Goal: Task Accomplishment & Management: Manage account settings

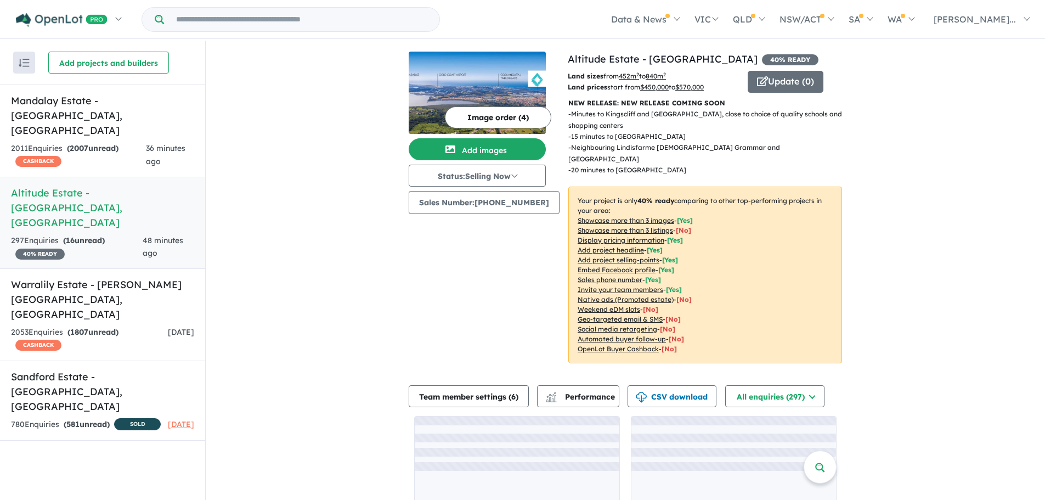
click at [527, 80] on img at bounding box center [477, 93] width 137 height 82
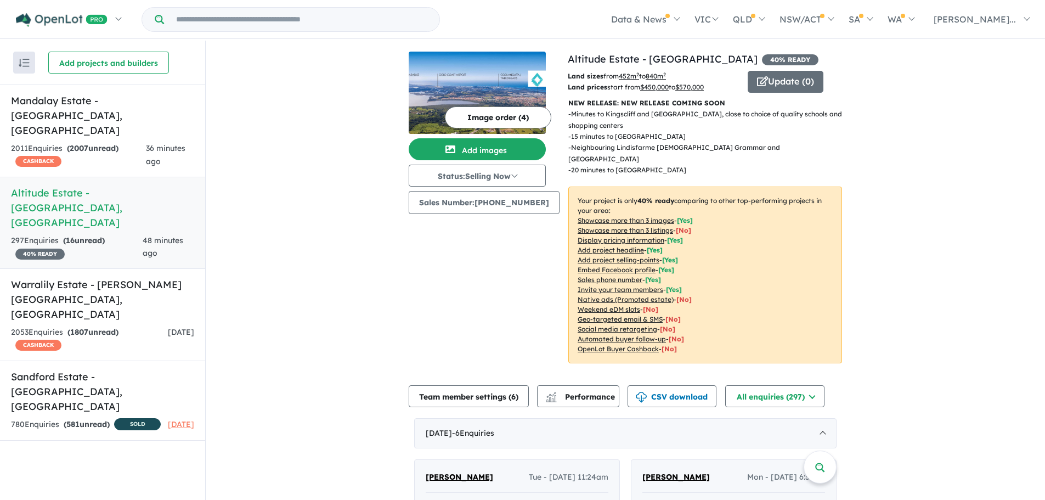
click at [523, 113] on button "Image order ( 4 )" at bounding box center [498, 117] width 106 height 22
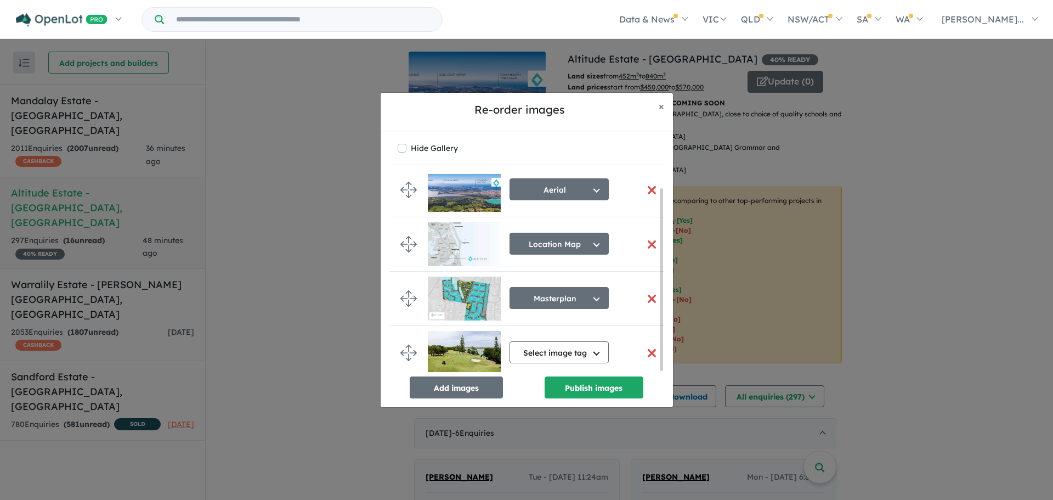
scroll to position [15, 0]
click at [646, 292] on button "button" at bounding box center [652, 299] width 23 height 24
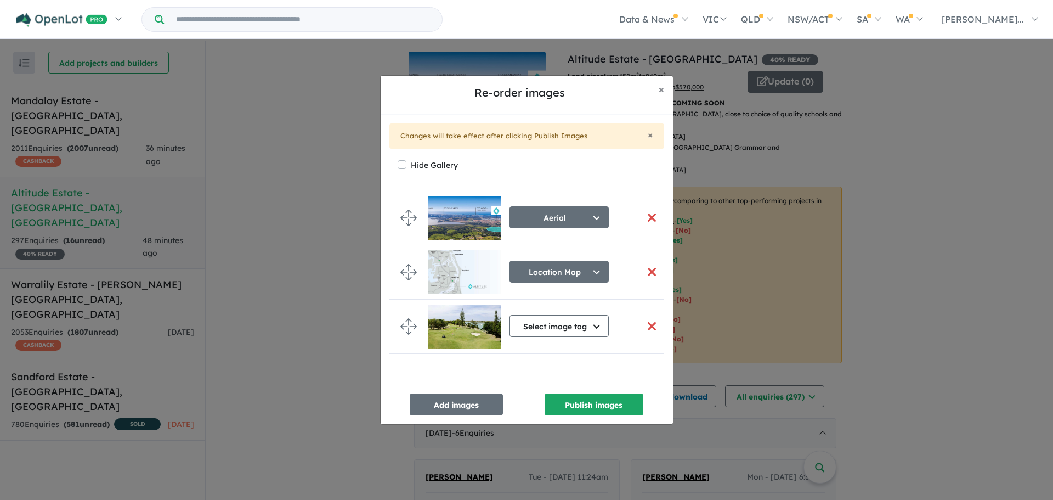
click at [554, 81] on div "Re-order images × Close" at bounding box center [527, 95] width 292 height 39
click at [445, 400] on button "Add images" at bounding box center [456, 404] width 93 height 22
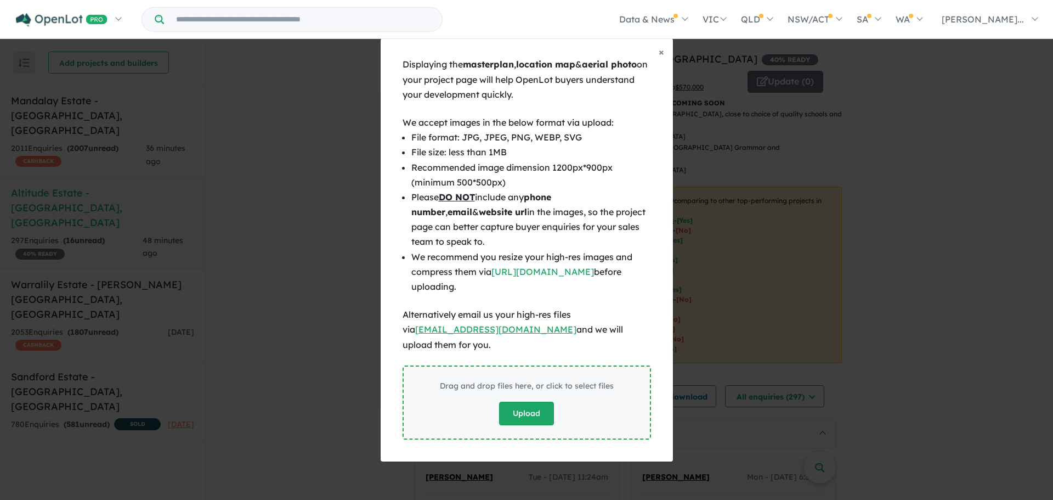
click at [520, 401] on button "Upload" at bounding box center [526, 413] width 55 height 24
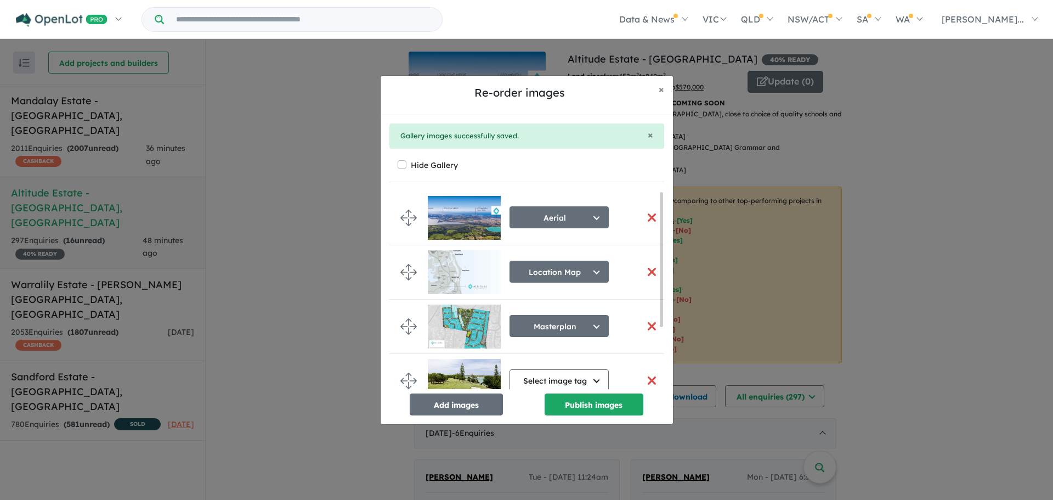
click at [982, 56] on div "Re-order images × Close × Gallery images successfully saved. Hide Gallery Aeria…" at bounding box center [526, 250] width 1053 height 500
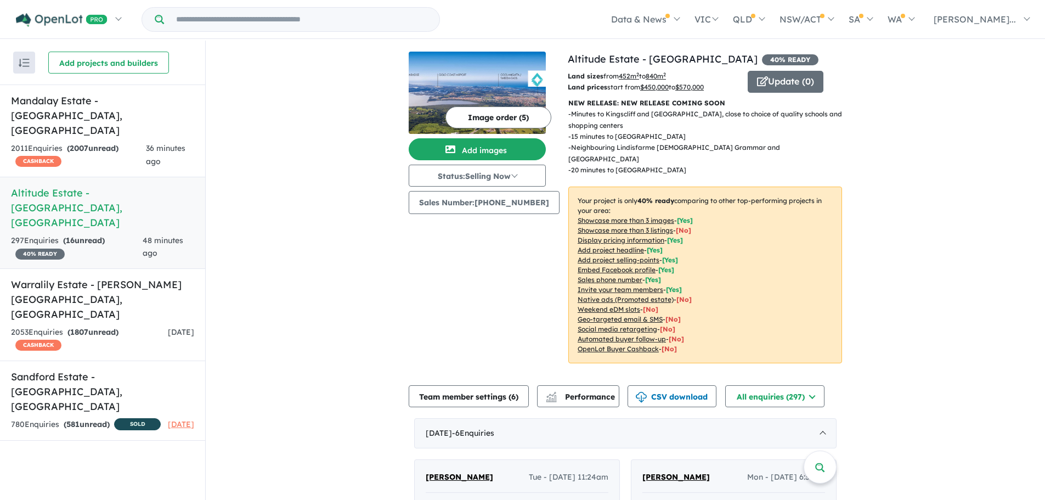
click at [489, 114] on button "Image order ( 5 )" at bounding box center [498, 117] width 106 height 22
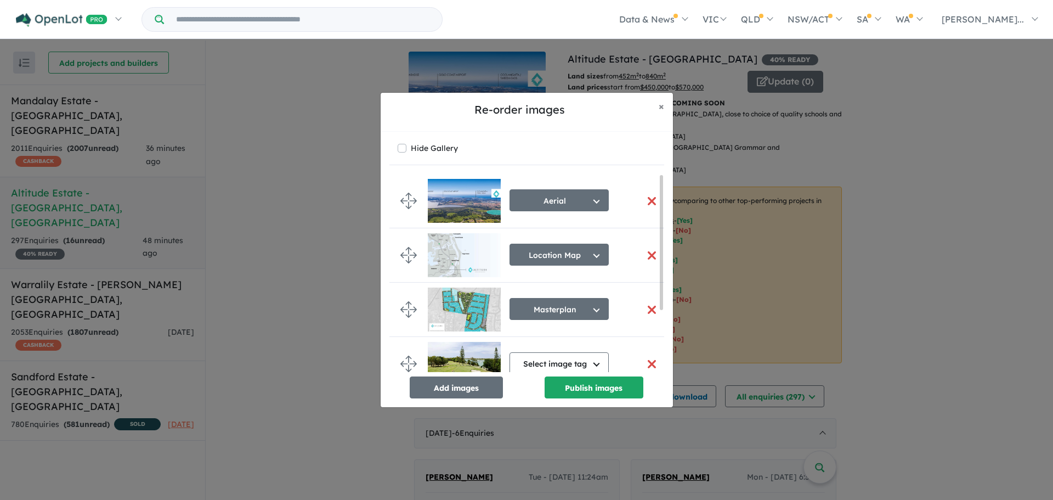
click at [652, 301] on button "button" at bounding box center [652, 310] width 23 height 24
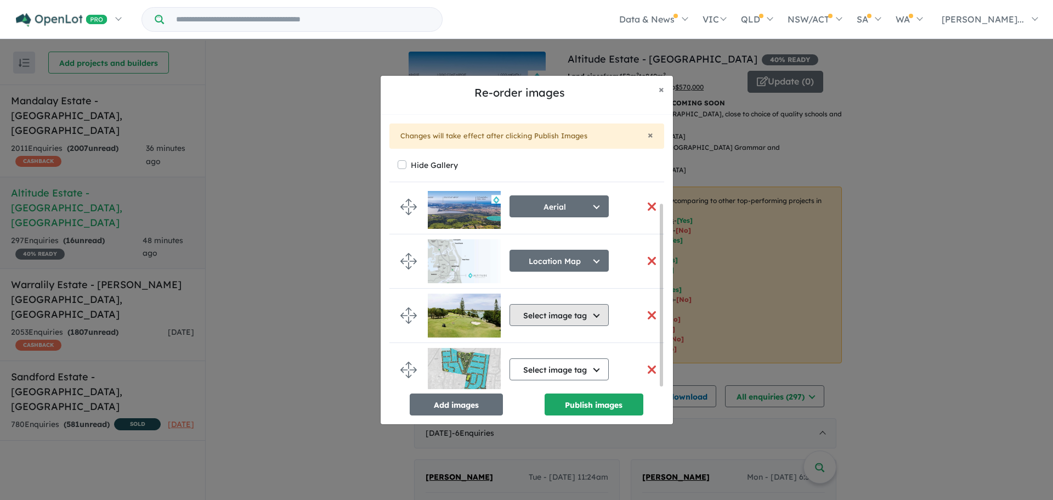
scroll to position [15, 0]
click at [585, 363] on button "Select image tag" at bounding box center [559, 369] width 99 height 22
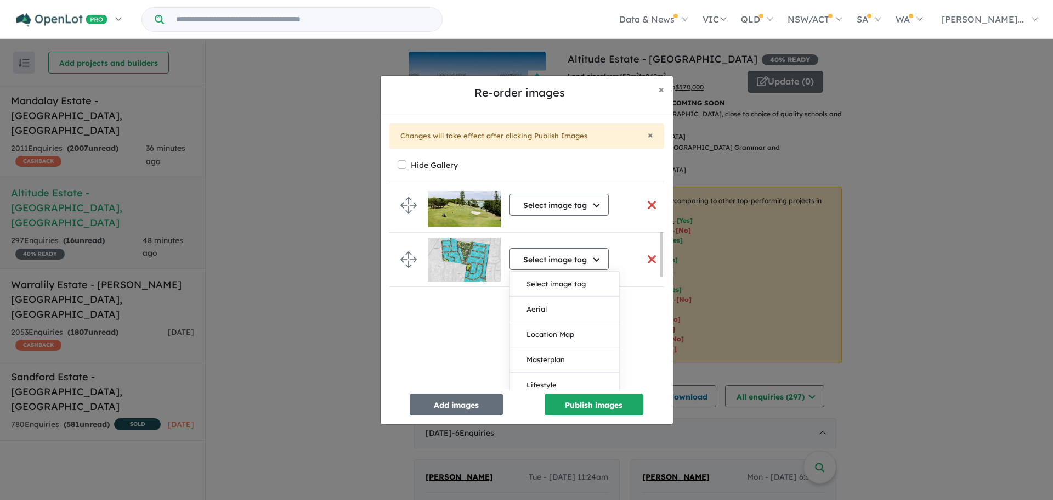
scroll to position [179, 0]
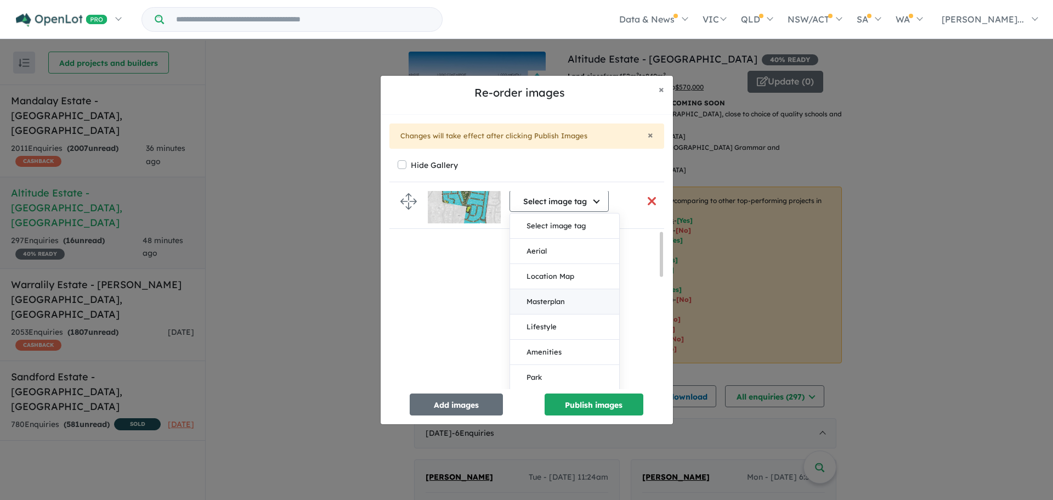
click at [571, 303] on button "Masterplan" at bounding box center [564, 301] width 109 height 25
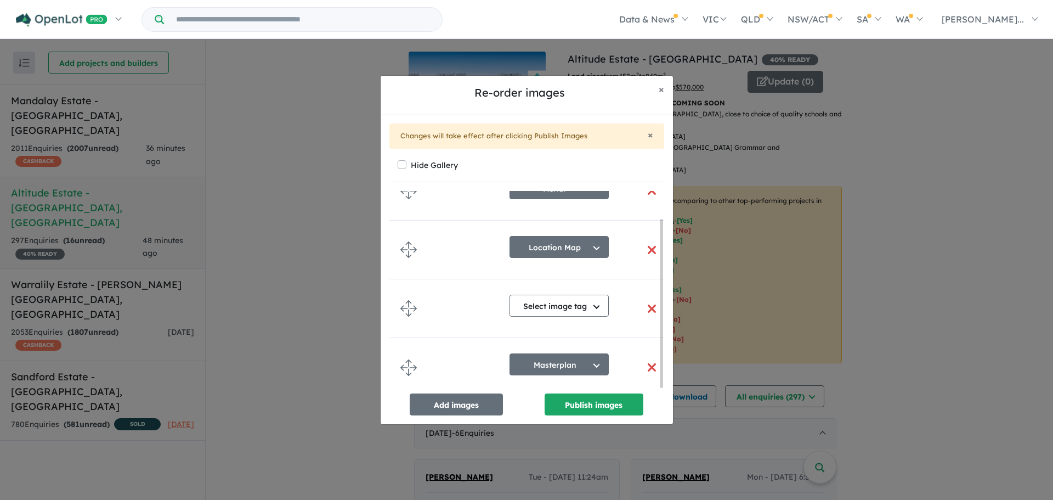
scroll to position [15, 0]
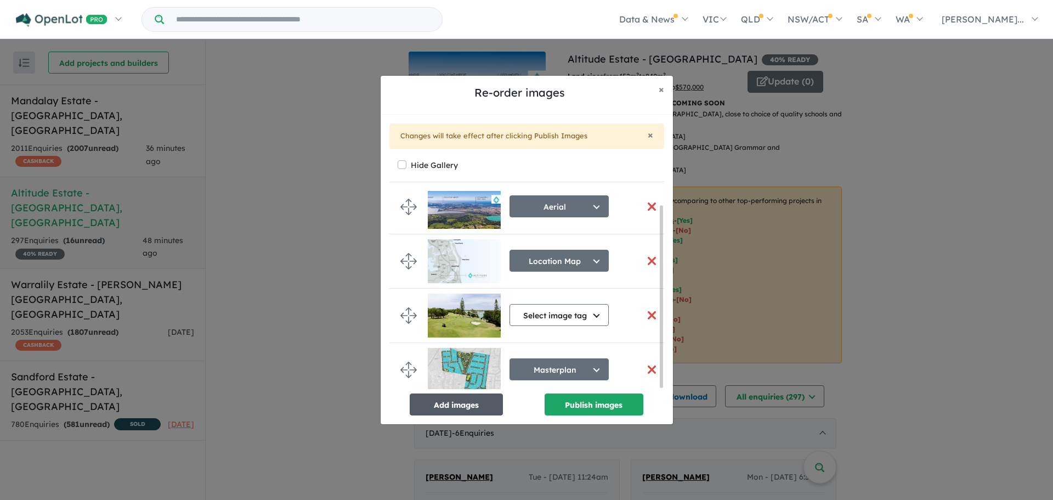
click at [476, 401] on button "Add images" at bounding box center [456, 404] width 93 height 22
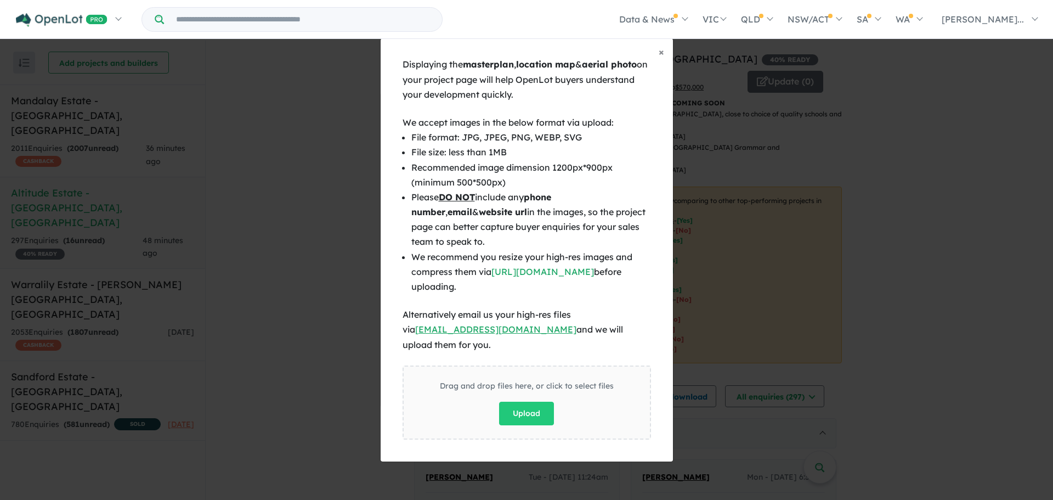
scroll to position [13, 0]
click at [552, 401] on button "Upload" at bounding box center [526, 413] width 55 height 24
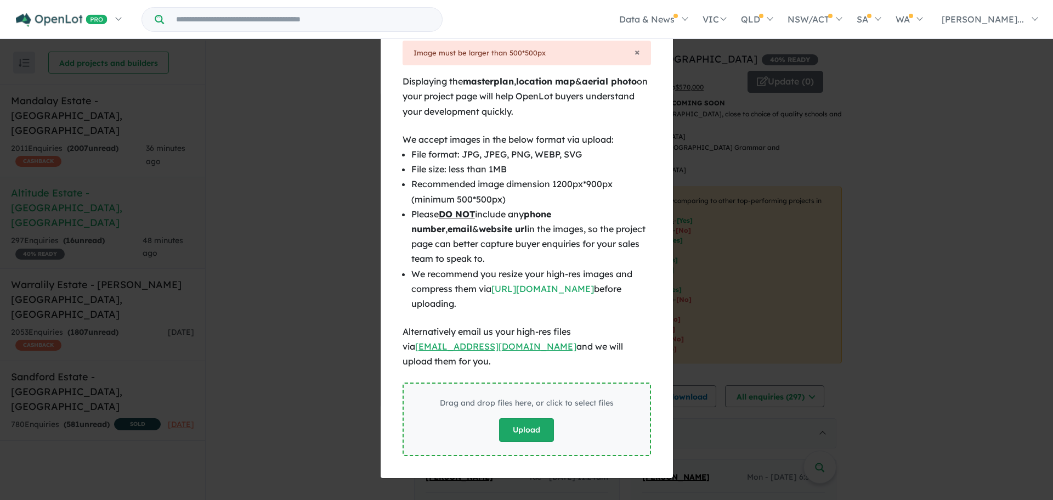
click at [524, 429] on button "Upload" at bounding box center [526, 430] width 55 height 24
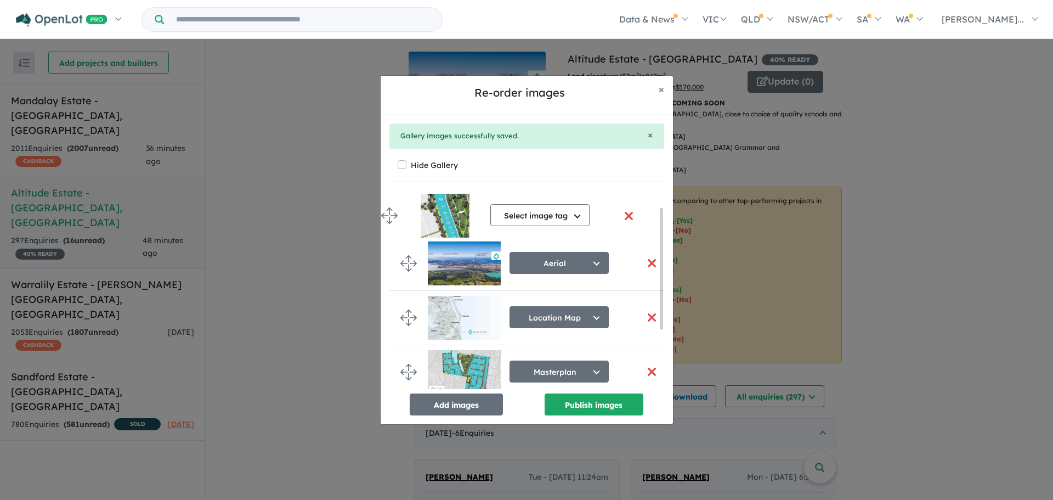
scroll to position [0, 0]
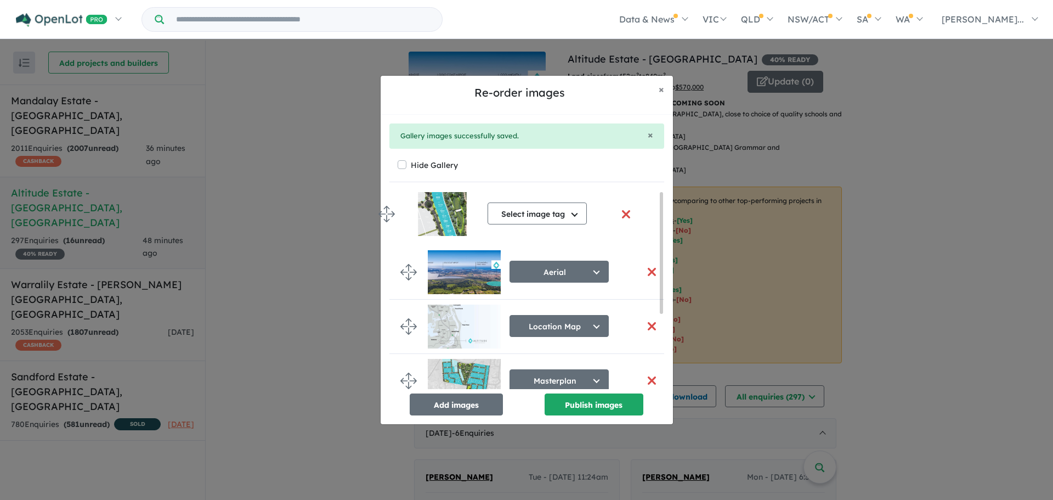
drag, startPoint x: 401, startPoint y: 363, endPoint x: 379, endPoint y: 211, distance: 153.5
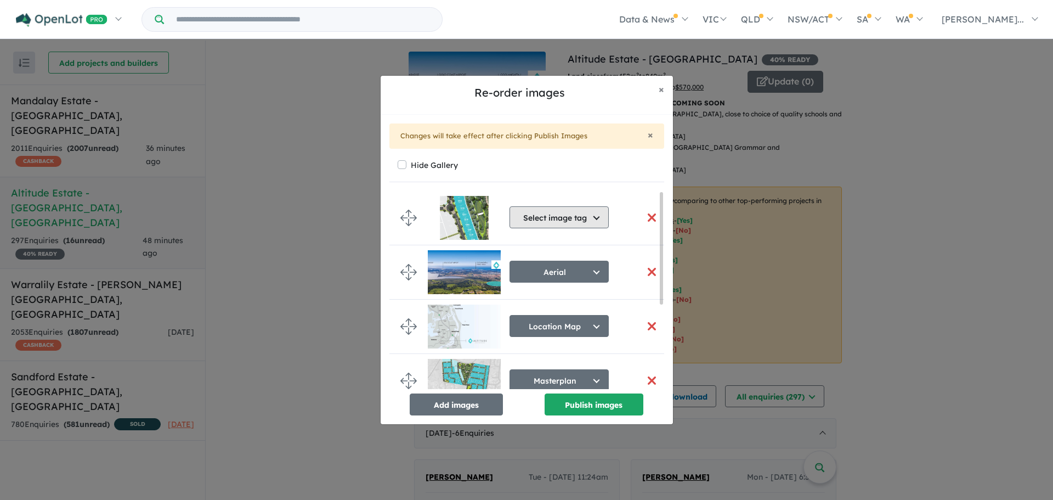
click at [580, 214] on button "Select image tag" at bounding box center [559, 217] width 99 height 22
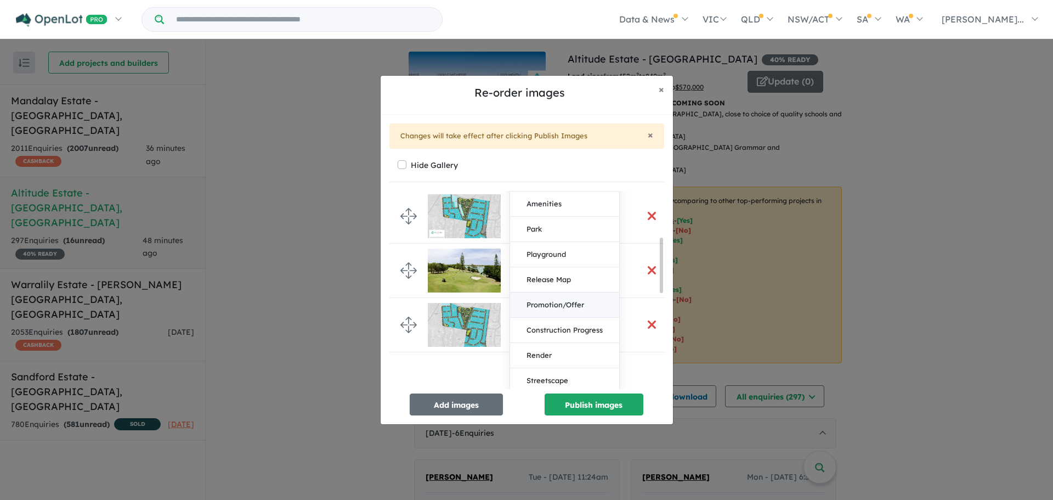
scroll to position [219, 0]
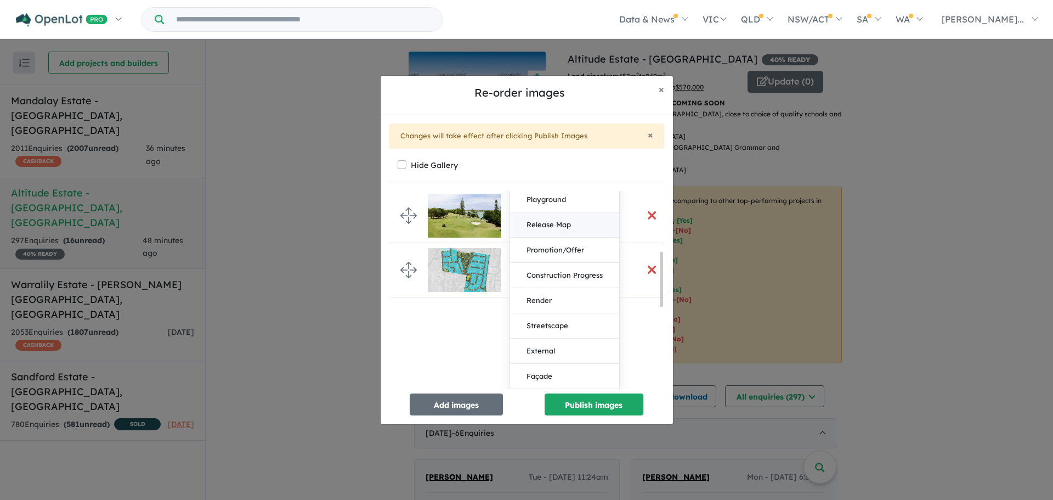
click at [547, 224] on button "Release Map" at bounding box center [564, 224] width 109 height 25
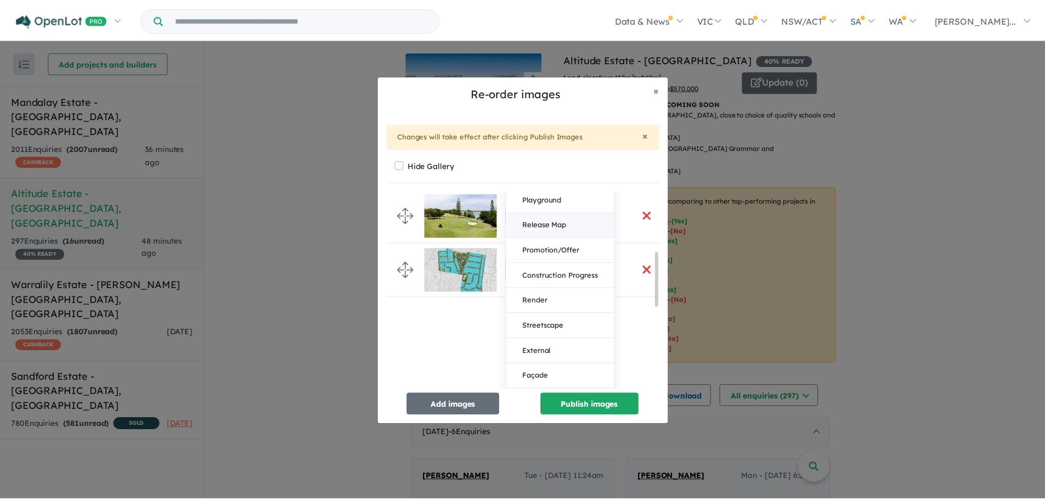
scroll to position [0, 0]
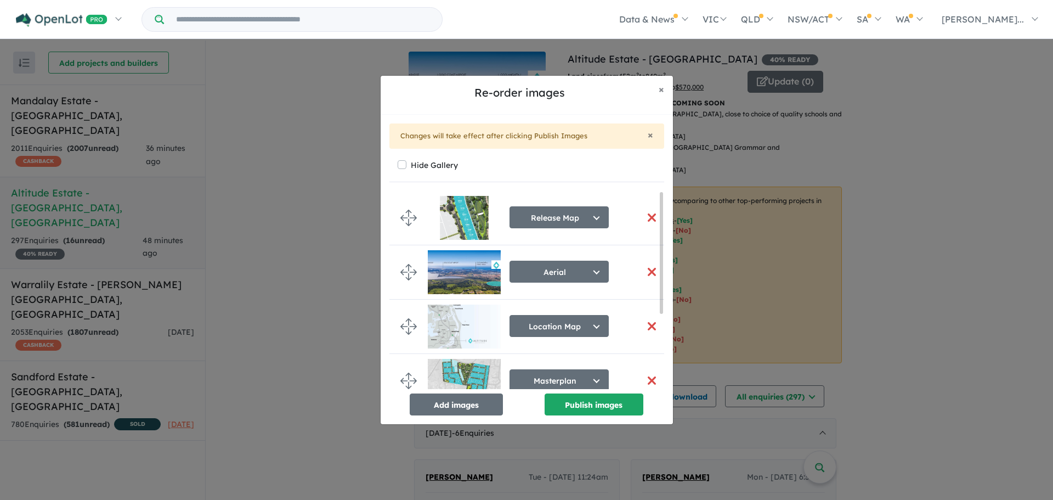
click at [623, 189] on div "Hide Gallery Release Map Select image tag Aerial Location Map Masterplan Lifest…" at bounding box center [526, 286] width 275 height 258
click at [562, 403] on button "Publish images" at bounding box center [594, 404] width 99 height 22
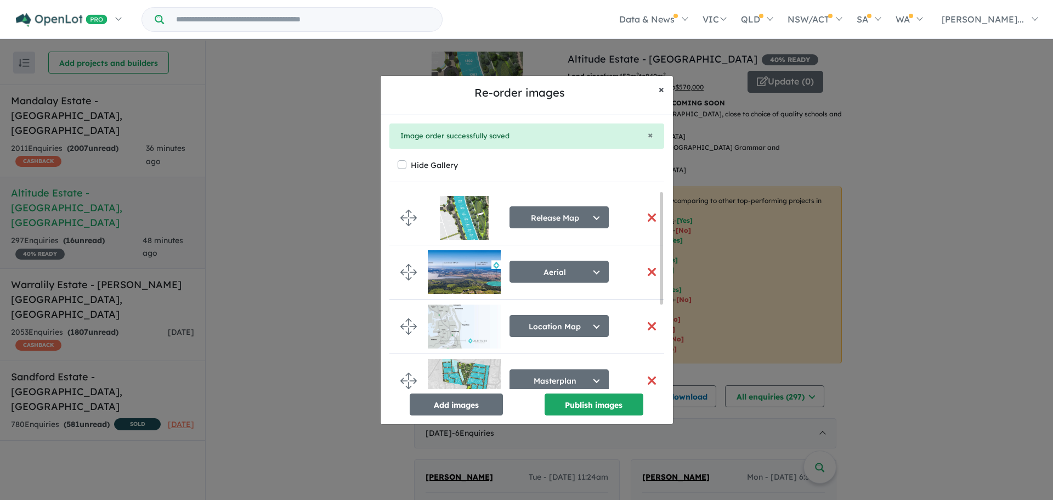
click at [662, 90] on span "×" at bounding box center [661, 89] width 5 height 13
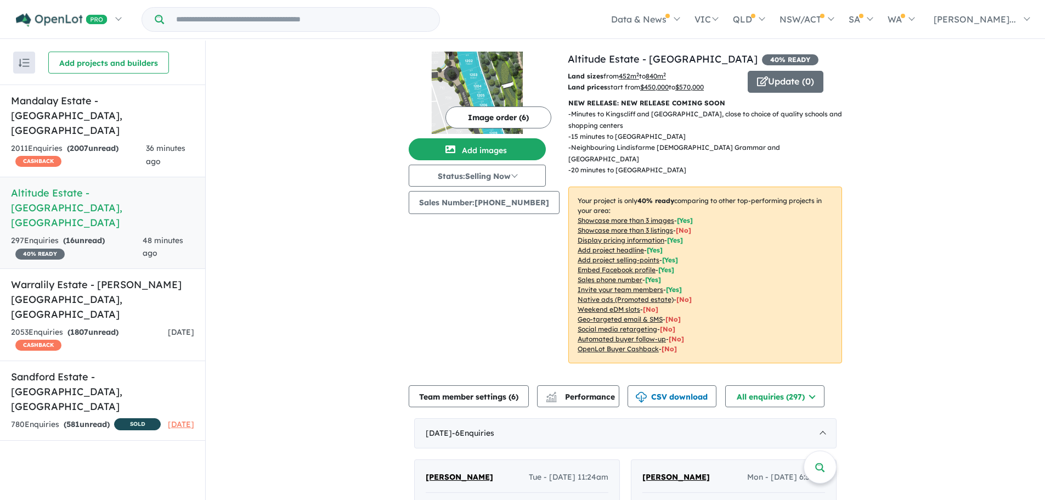
click at [783, 87] on button "Update ( 0 )" at bounding box center [786, 82] width 76 height 22
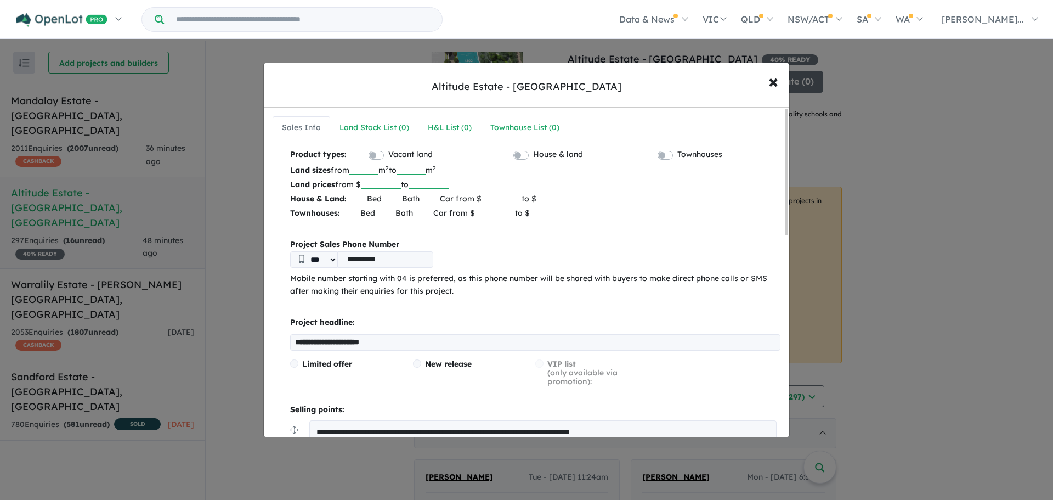
click at [909, 331] on div "**********" at bounding box center [526, 250] width 1053 height 500
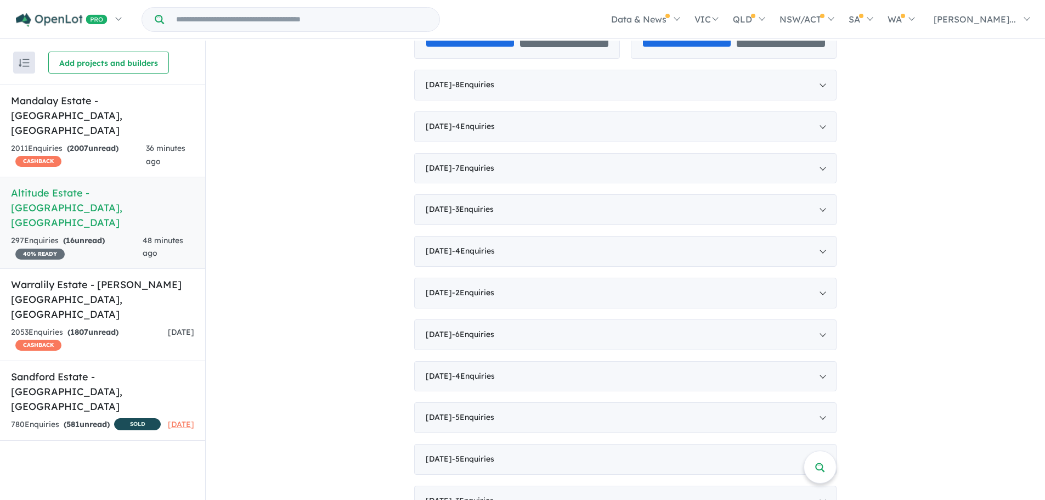
scroll to position [975, 0]
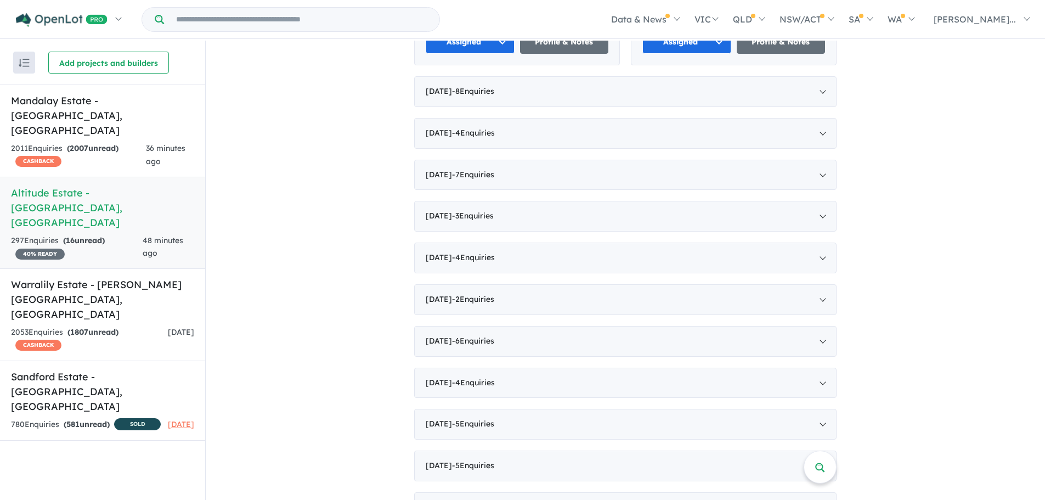
drag, startPoint x: 1035, startPoint y: 234, endPoint x: 1036, endPoint y: 218, distance: 15.9
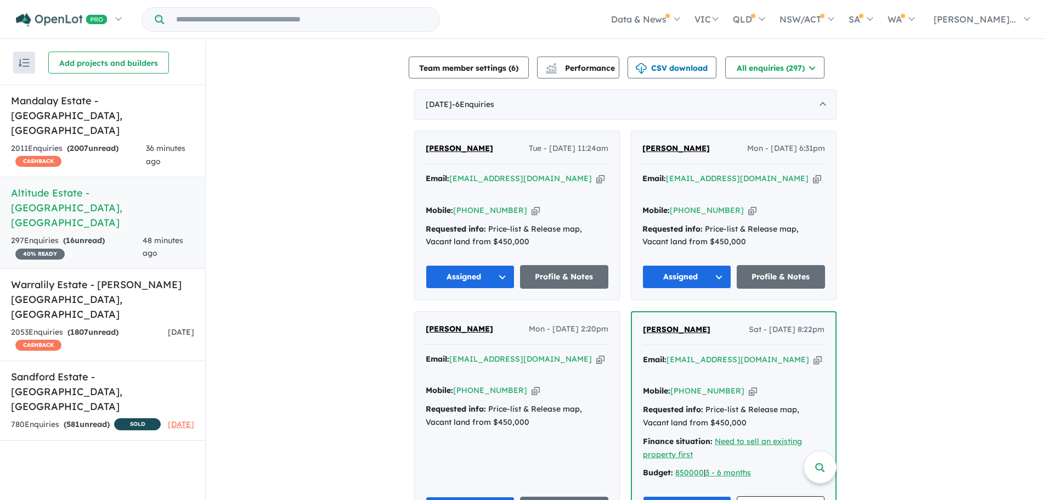
scroll to position [236, 0]
